Goal: Use online tool/utility: Use online tool/utility

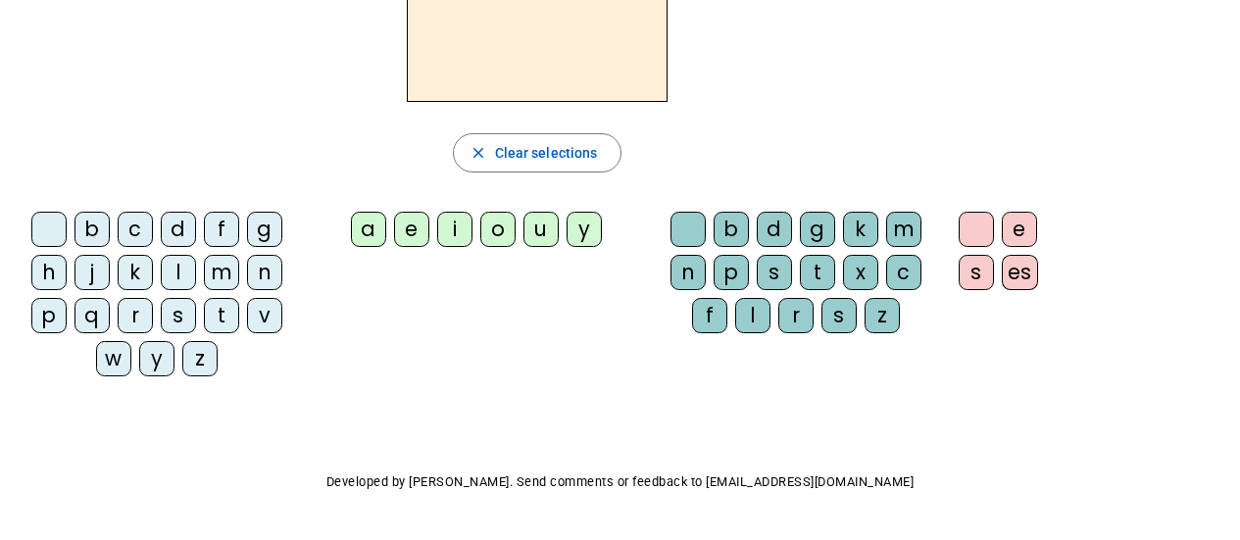
scroll to position [98, 0]
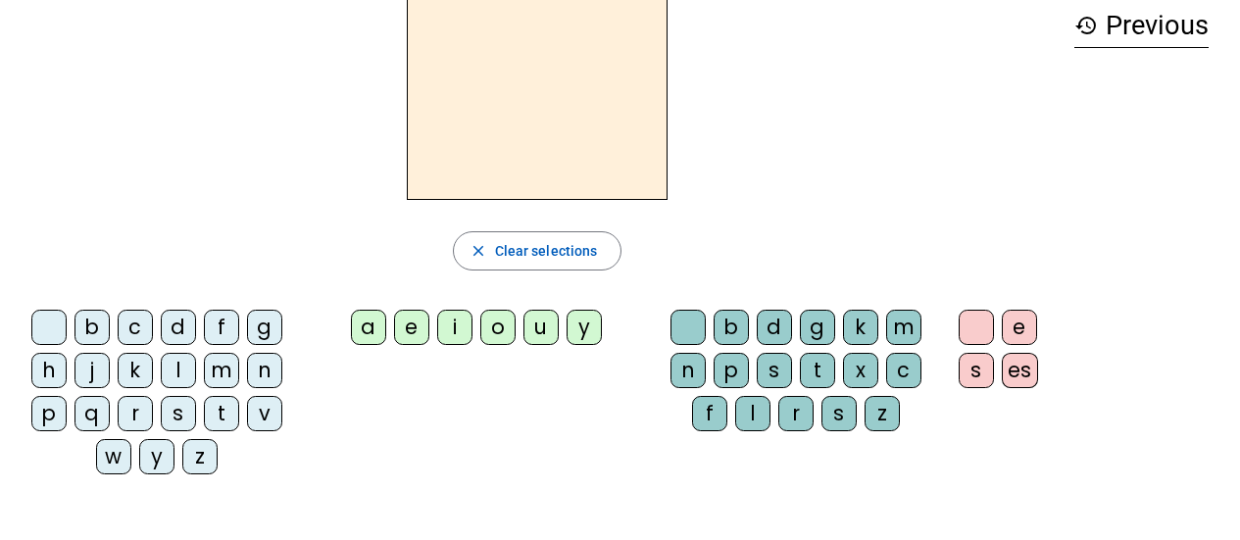
click at [208, 385] on div "m" at bounding box center [221, 370] width 35 height 35
click at [187, 370] on div "l" at bounding box center [178, 370] width 35 height 35
click at [369, 327] on div "a" at bounding box center [368, 327] width 35 height 35
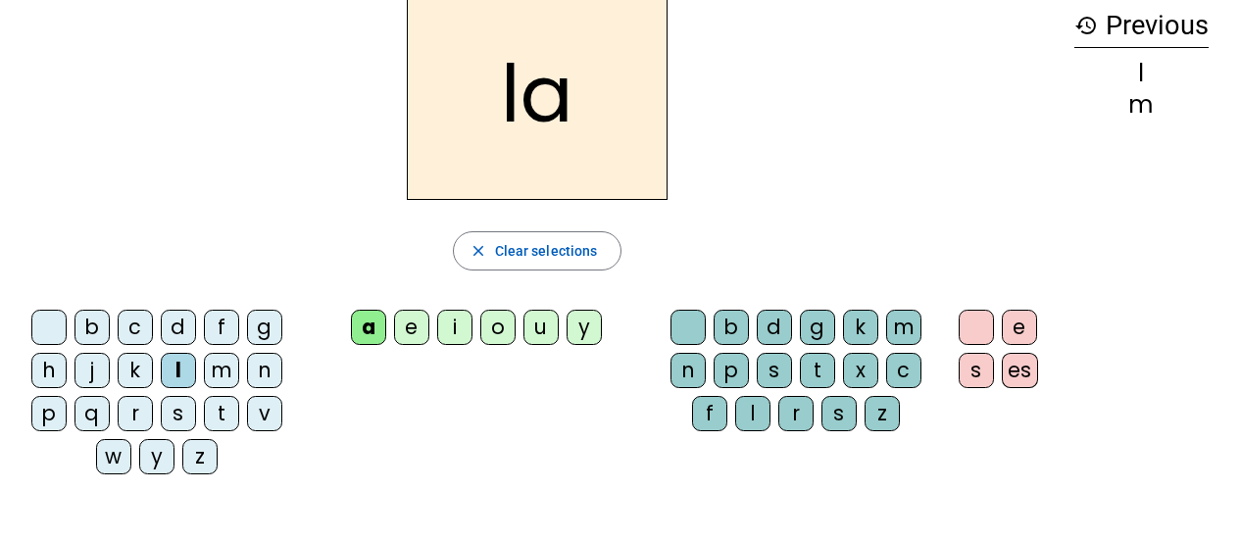
click at [372, 328] on div "a" at bounding box center [368, 327] width 35 height 35
click at [373, 331] on div "a" at bounding box center [368, 327] width 35 height 35
click at [409, 330] on div "e" at bounding box center [411, 327] width 35 height 35
click at [546, 332] on div "u" at bounding box center [540, 327] width 35 height 35
click at [224, 418] on div "t" at bounding box center [221, 413] width 35 height 35
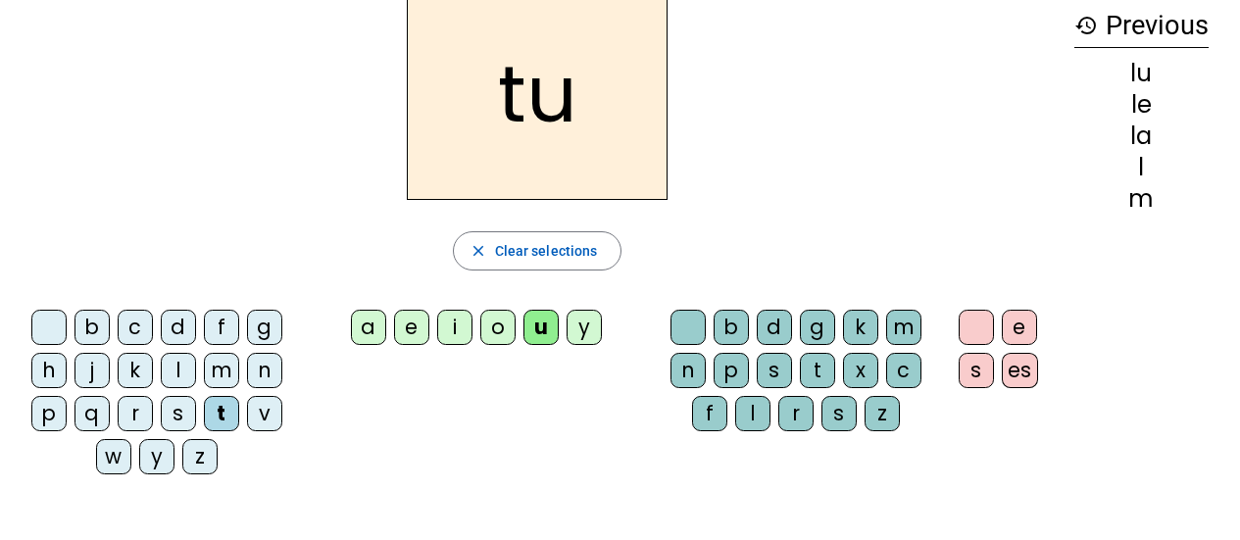
click at [418, 325] on div "e" at bounding box center [411, 327] width 35 height 35
click at [358, 339] on div "a" at bounding box center [368, 327] width 35 height 35
click at [227, 370] on div "m" at bounding box center [221, 370] width 35 height 35
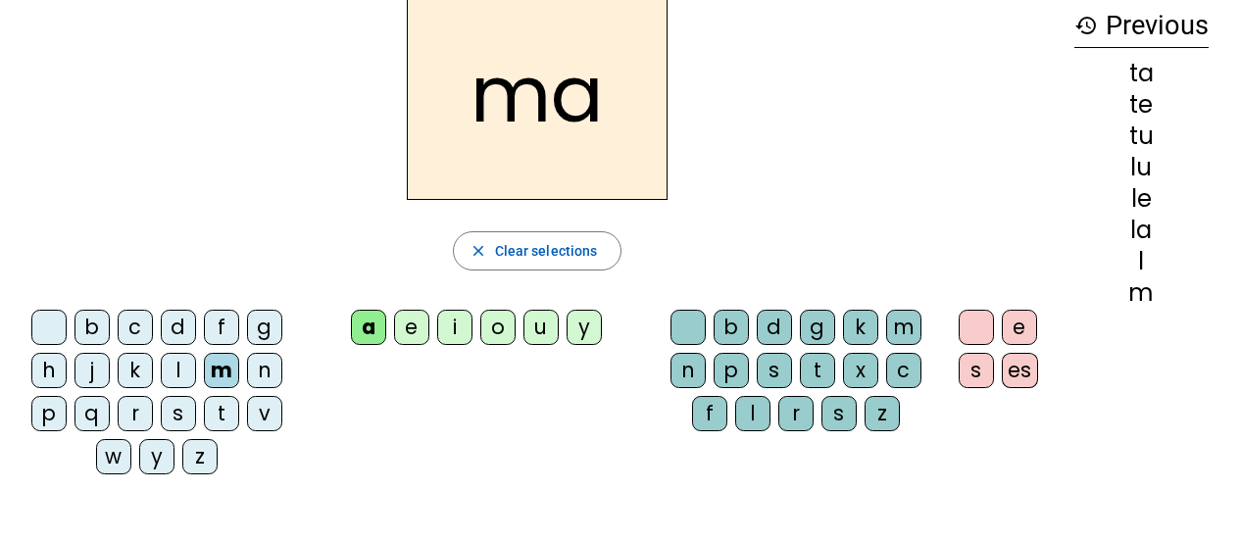
click at [178, 318] on div "d" at bounding box center [178, 327] width 35 height 35
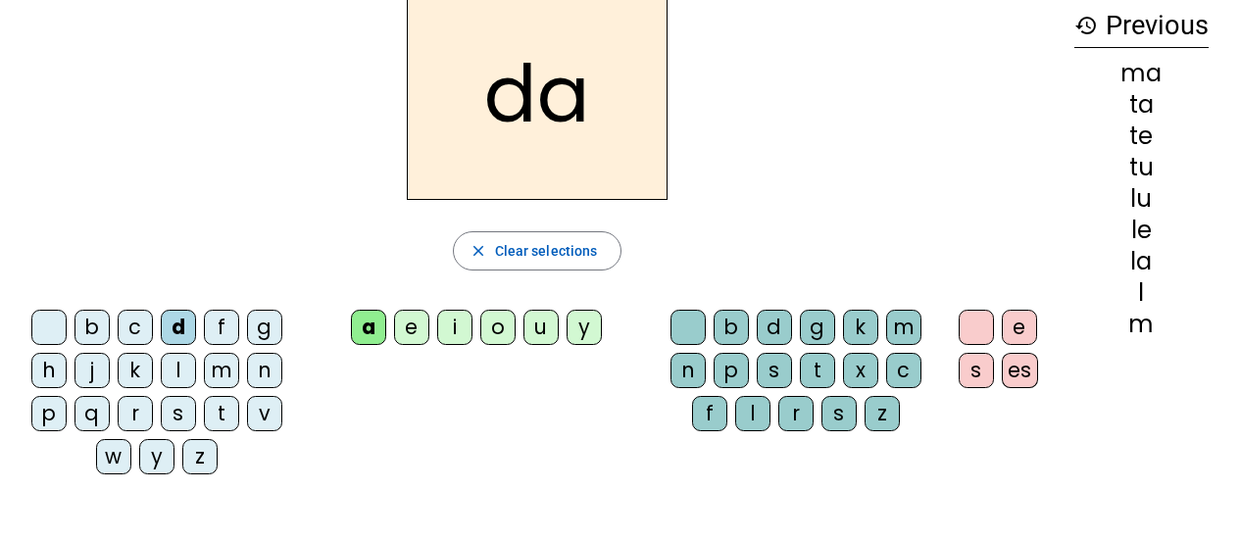
click at [268, 369] on div "n" at bounding box center [264, 370] width 35 height 35
